Goal: Information Seeking & Learning: Learn about a topic

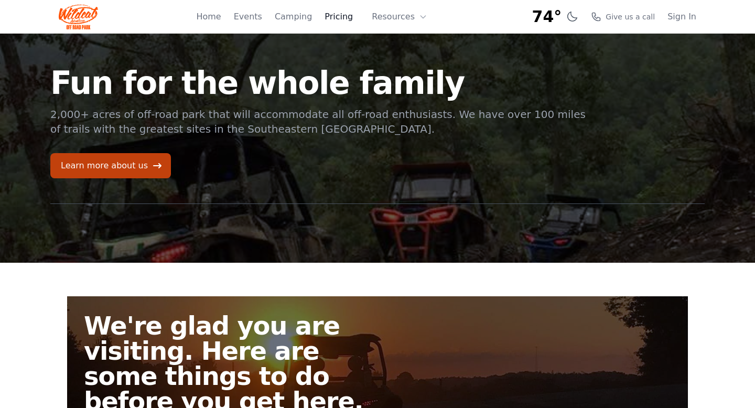
click at [336, 15] on link "Pricing" at bounding box center [339, 16] width 28 height 13
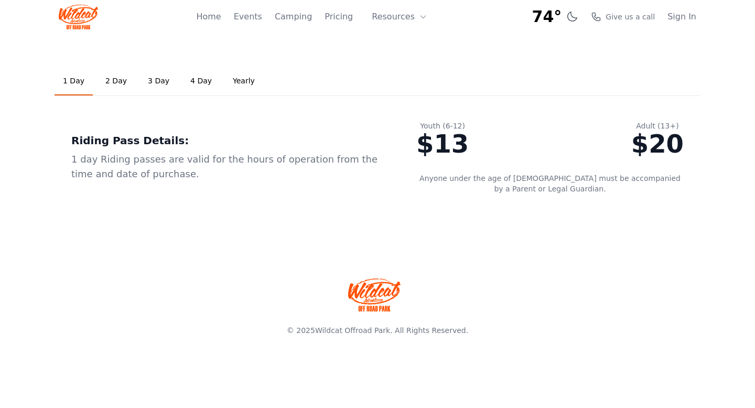
click at [116, 83] on link "2 Day" at bounding box center [116, 81] width 38 height 28
click at [145, 79] on link "3 Day" at bounding box center [159, 81] width 38 height 28
click at [80, 80] on link "1 Day" at bounding box center [74, 81] width 38 height 28
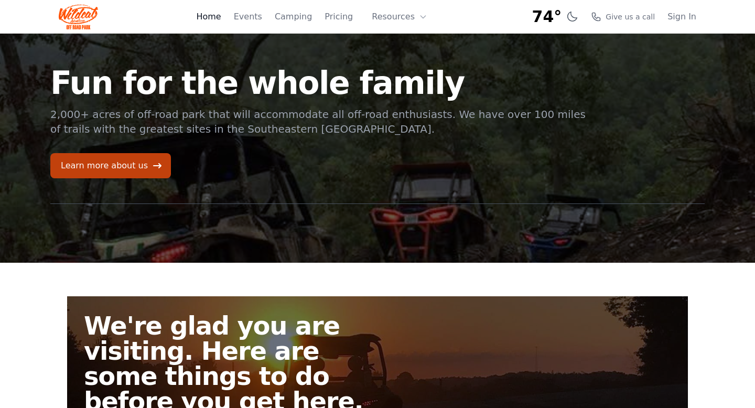
click at [221, 13] on link "Home" at bounding box center [208, 16] width 25 height 13
click at [249, 21] on link "Events" at bounding box center [248, 16] width 28 height 13
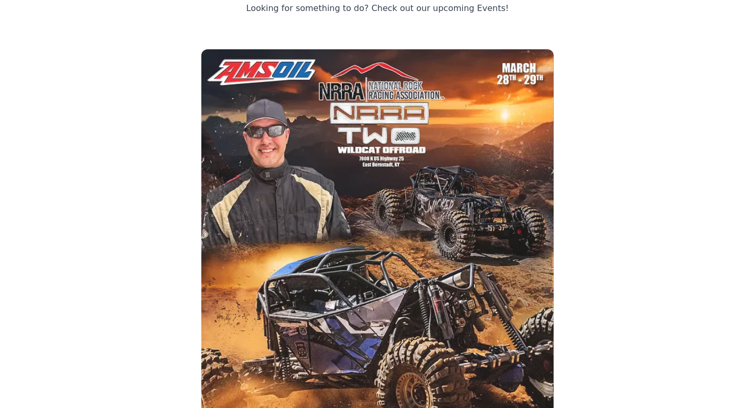
scroll to position [42, 0]
